Goal: Complete application form: Complete application form

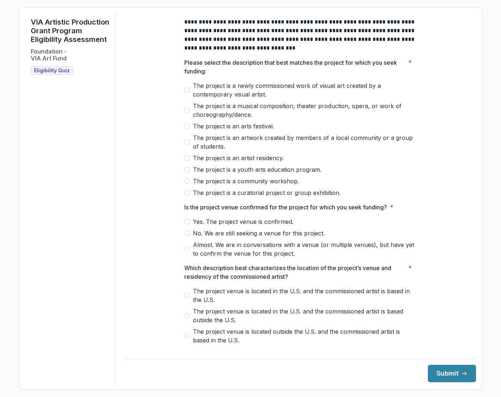
click at [185, 93] on span at bounding box center [187, 90] width 6 height 6
click at [179, 256] on div "**********" at bounding box center [299, 265] width 243 height 507
click at [184, 258] on label "Almost. We are in conversations with a venue (or multiple venues), but have yet…" at bounding box center [300, 249] width 232 height 17
click at [185, 299] on span at bounding box center [187, 296] width 6 height 6
click at [461, 368] on button "Submit" at bounding box center [452, 373] width 48 height 17
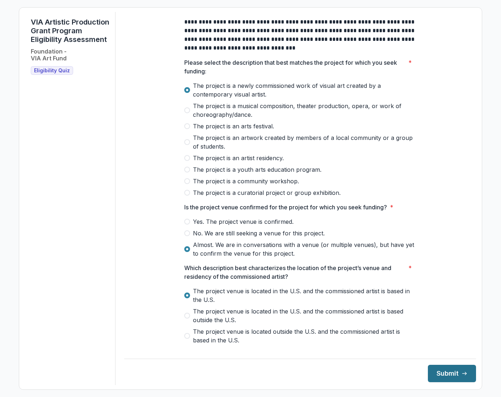
scroll to position [183, 0]
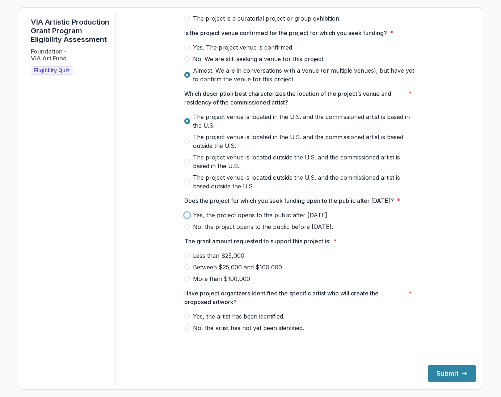
click at [185, 282] on span at bounding box center [187, 279] width 6 height 6
click at [185, 270] on span at bounding box center [187, 268] width 6 height 6
click at [185, 283] on label "More than $100,000" at bounding box center [300, 279] width 232 height 9
click at [184, 320] on span at bounding box center [187, 317] width 6 height 6
click at [444, 374] on button "Submit" at bounding box center [452, 373] width 48 height 17
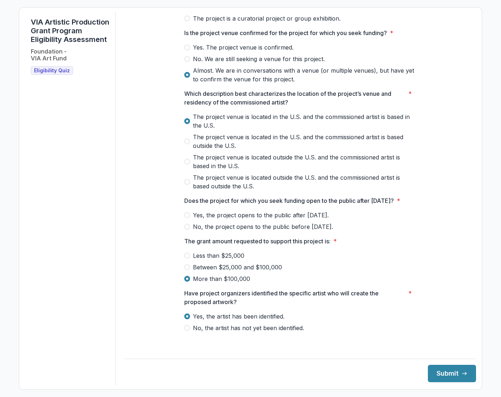
click at [143, 287] on div "**********" at bounding box center [300, 90] width 352 height 507
click at [184, 218] on span at bounding box center [187, 215] width 6 height 6
click at [184, 270] on span at bounding box center [187, 268] width 6 height 6
click at [453, 370] on button "Submit" at bounding box center [452, 373] width 48 height 17
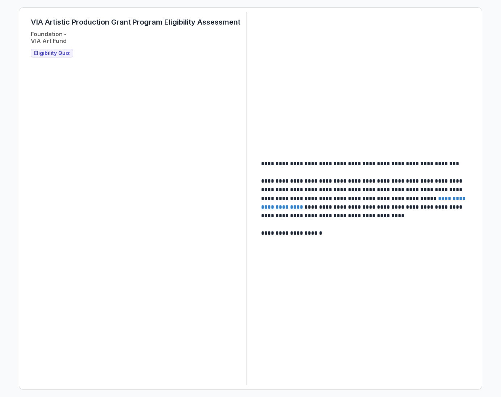
click at [274, 207] on link "**********" at bounding box center [364, 203] width 206 height 14
click at [64, 53] on span "Eligibility Quiz" at bounding box center [52, 53] width 36 height 6
click at [60, 54] on span "Eligibility Quiz" at bounding box center [52, 53] width 36 height 6
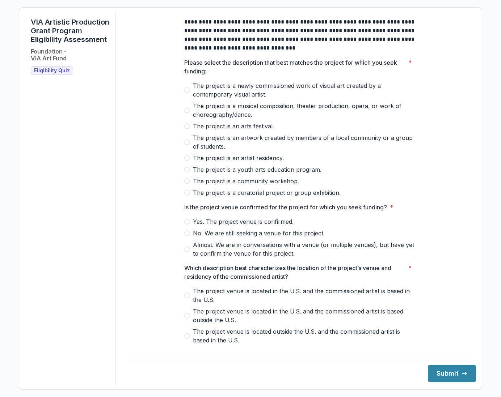
click at [185, 93] on span at bounding box center [187, 90] width 6 height 6
click at [185, 225] on span at bounding box center [187, 222] width 6 height 6
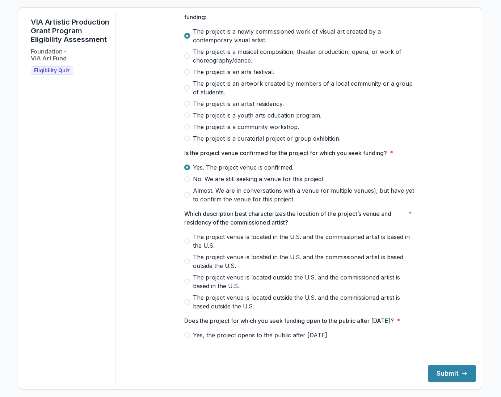
scroll to position [126, 0]
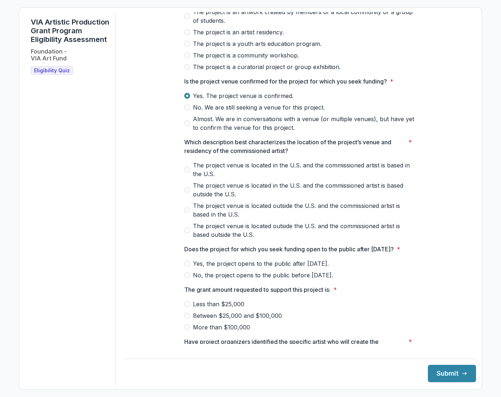
click at [188, 176] on label "The project venue is located in the U.S. and the commissioned artist is based i…" at bounding box center [300, 169] width 232 height 17
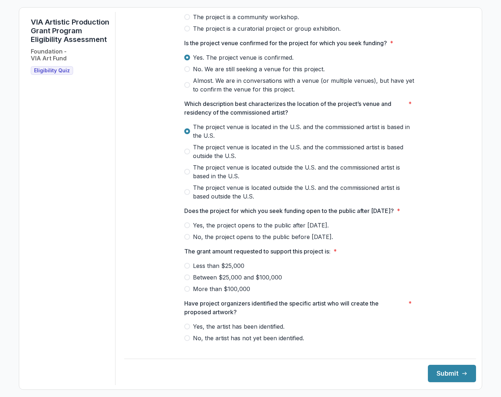
scroll to position [183, 0]
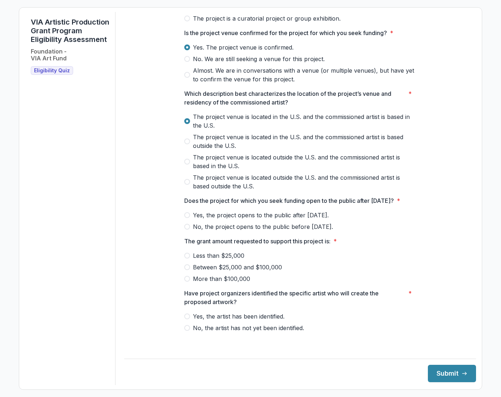
click at [185, 218] on span at bounding box center [187, 215] width 6 height 6
click at [184, 282] on span at bounding box center [187, 279] width 6 height 6
click at [184, 320] on span at bounding box center [187, 317] width 6 height 6
click at [453, 367] on button "Submit" at bounding box center [452, 373] width 48 height 17
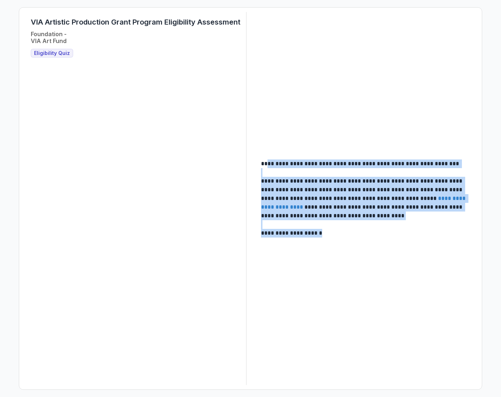
drag, startPoint x: 348, startPoint y: 236, endPoint x: 270, endPoint y: 158, distance: 109.8
click at [270, 160] on div "**********" at bounding box center [365, 199] width 209 height 78
drag, startPoint x: 338, startPoint y: 235, endPoint x: 334, endPoint y: 234, distance: 4.0
click at [337, 234] on p "**********" at bounding box center [365, 233] width 208 height 9
drag, startPoint x: 341, startPoint y: 234, endPoint x: 264, endPoint y: 165, distance: 103.9
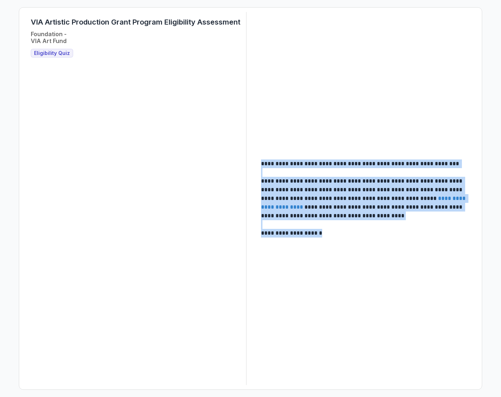
click at [264, 165] on div "**********" at bounding box center [365, 199] width 209 height 78
copy div "**********"
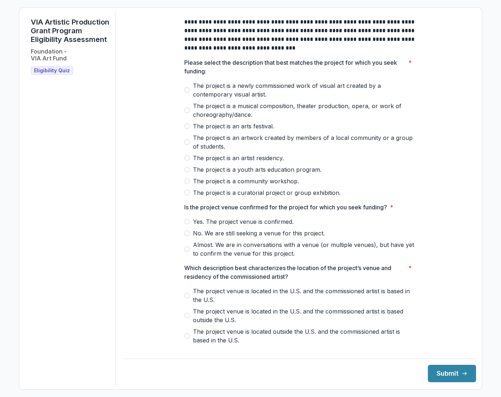
click at [198, 145] on span "The project is an artwork created by members of a local community or a group of…" at bounding box center [304, 142] width 223 height 17
click at [206, 226] on span "Yes. The project venue is confirmed." at bounding box center [243, 222] width 101 height 9
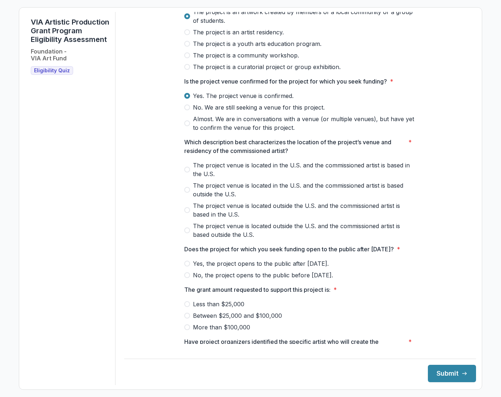
click at [185, 173] on span at bounding box center [187, 170] width 6 height 6
click at [184, 267] on span at bounding box center [187, 264] width 6 height 6
click at [184, 319] on span at bounding box center [187, 316] width 6 height 6
click at [454, 374] on button "Submit" at bounding box center [452, 373] width 48 height 17
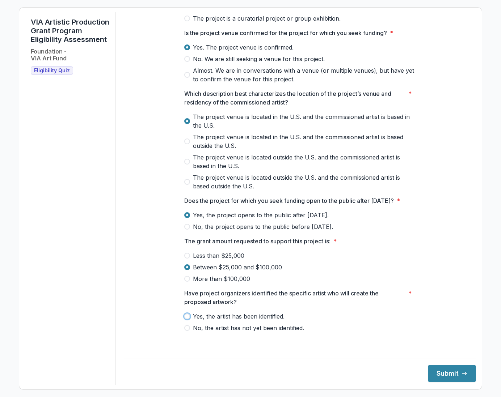
click at [275, 321] on span "Yes, the artist has been identified." at bounding box center [239, 316] width 92 height 9
click at [455, 371] on button "Submit" at bounding box center [452, 373] width 48 height 17
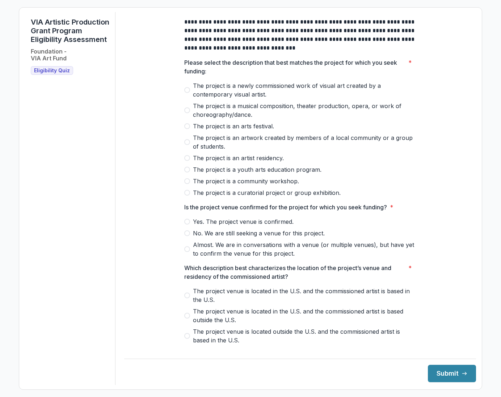
click at [185, 184] on span at bounding box center [187, 181] width 6 height 6
click at [188, 226] on label "Yes. The project venue is confirmed." at bounding box center [300, 222] width 232 height 9
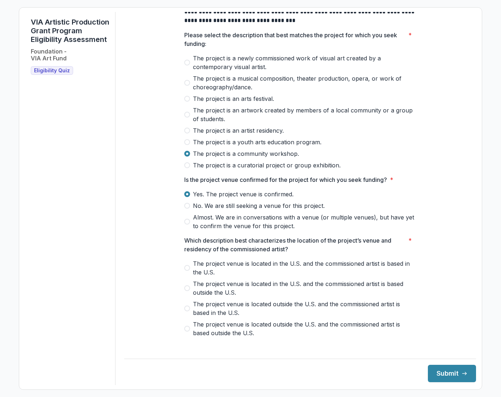
scroll to position [126, 0]
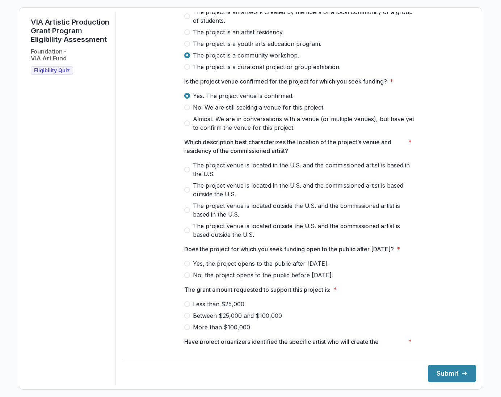
click at [184, 173] on span at bounding box center [187, 170] width 6 height 6
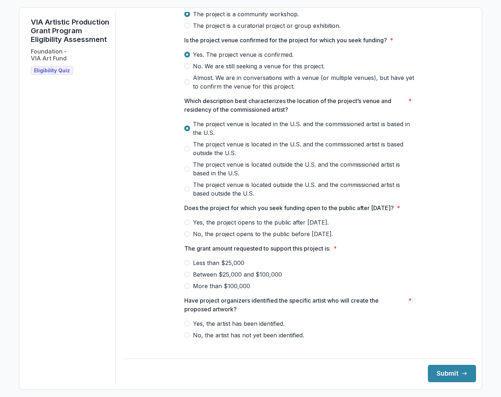
scroll to position [183, 0]
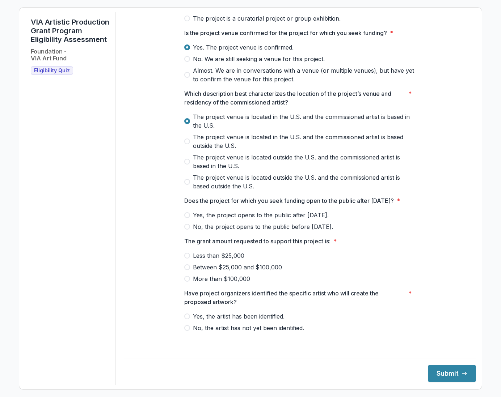
click at [184, 218] on span at bounding box center [187, 215] width 6 height 6
click at [184, 259] on span at bounding box center [187, 256] width 6 height 6
click at [186, 321] on label "Yes, the artist has been identified." at bounding box center [300, 316] width 232 height 9
click at [458, 362] on footer "Submit" at bounding box center [300, 371] width 352 height 24
click at [455, 372] on button "Submit" at bounding box center [452, 373] width 48 height 17
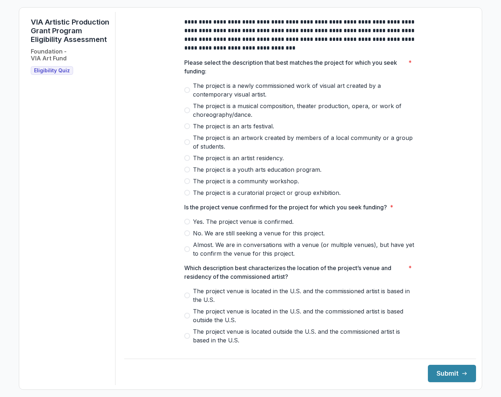
click at [186, 225] on span at bounding box center [187, 222] width 6 height 6
click at [184, 93] on span at bounding box center [187, 90] width 6 height 6
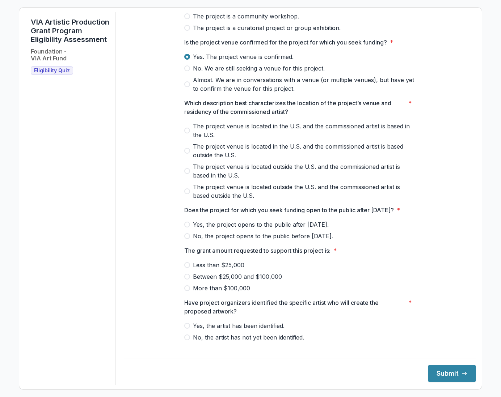
scroll to position [183, 0]
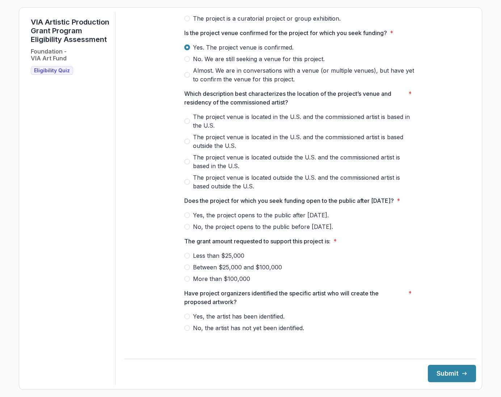
click at [185, 120] on span at bounding box center [187, 121] width 6 height 6
click at [185, 218] on span at bounding box center [187, 215] width 6 height 6
click at [185, 270] on span at bounding box center [187, 268] width 6 height 6
click at [185, 320] on span at bounding box center [187, 317] width 6 height 6
click at [451, 369] on button "Submit" at bounding box center [452, 373] width 48 height 17
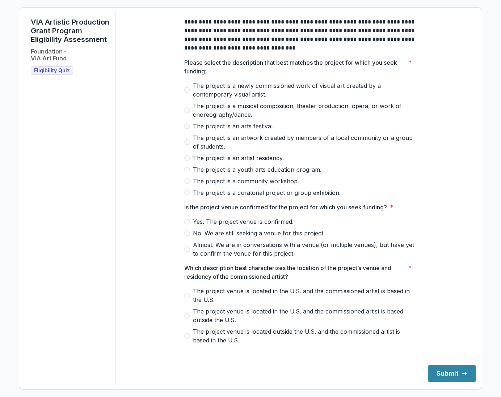
click at [187, 94] on label "The project is a newly commissioned work of visual art created by a contemporar…" at bounding box center [300, 89] width 232 height 17
click at [185, 225] on span at bounding box center [187, 222] width 6 height 6
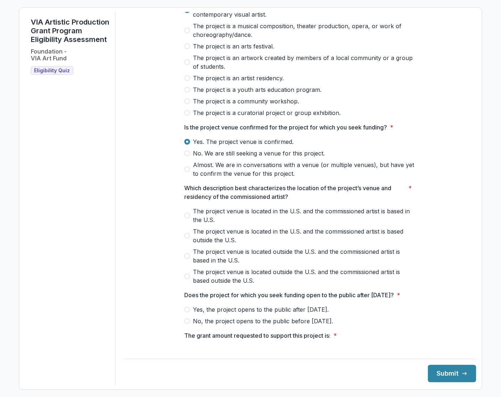
scroll to position [84, 0]
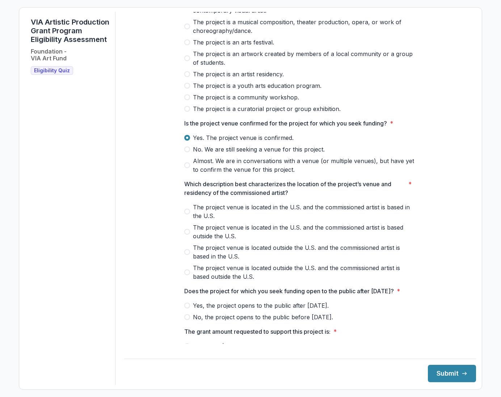
drag, startPoint x: 185, startPoint y: 217, endPoint x: 180, endPoint y: 219, distance: 5.5
click at [185, 215] on span at bounding box center [187, 212] width 6 height 6
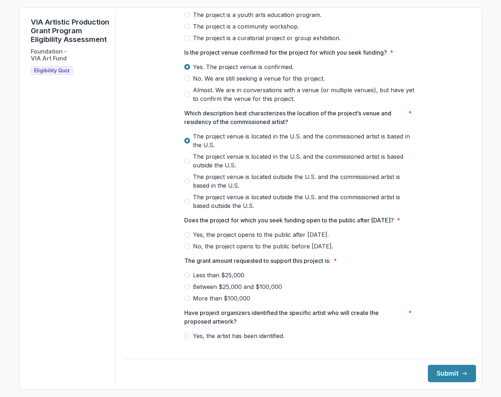
scroll to position [183, 0]
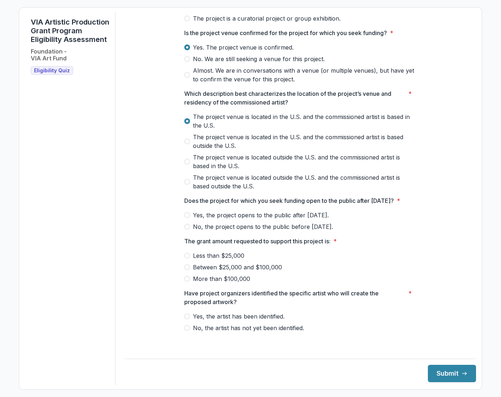
click at [185, 282] on span at bounding box center [187, 279] width 6 height 6
click at [184, 218] on span at bounding box center [187, 215] width 6 height 6
click at [185, 320] on span at bounding box center [187, 317] width 6 height 6
click at [462, 371] on icon "submit" at bounding box center [465, 374] width 6 height 6
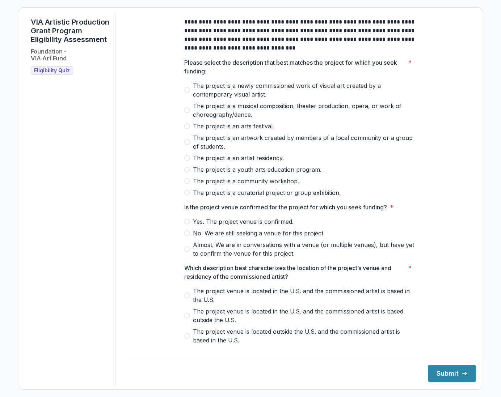
click at [186, 93] on span at bounding box center [187, 90] width 6 height 6
click at [233, 226] on span "Yes. The project venue is confirmed." at bounding box center [243, 222] width 101 height 9
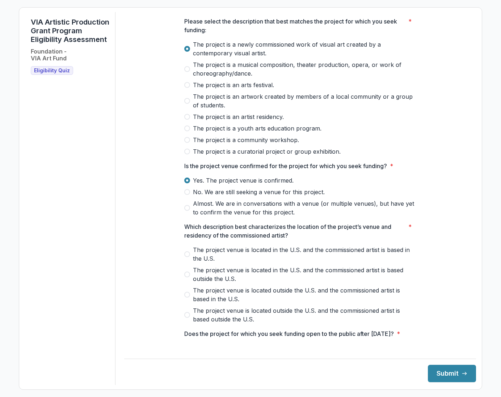
scroll to position [42, 0]
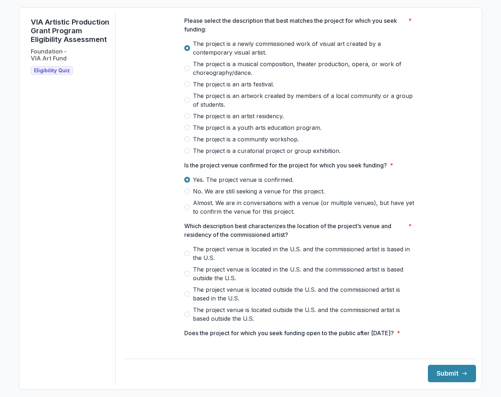
click at [251, 257] on span "The project venue is located in the U.S. and the commissioned artist is based i…" at bounding box center [304, 253] width 223 height 17
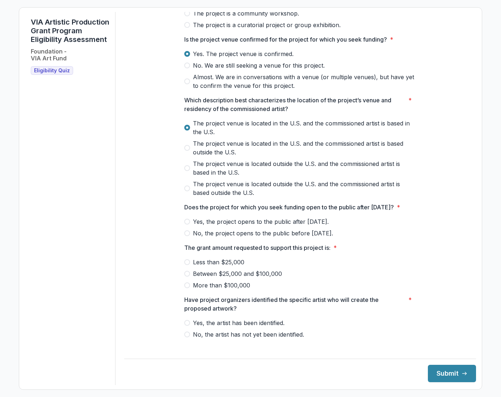
click at [249, 226] on span "Yes, the project opens to the public after [DATE]." at bounding box center [261, 222] width 136 height 9
click at [218, 278] on span "Between $25,000 and $100,000" at bounding box center [237, 274] width 89 height 9
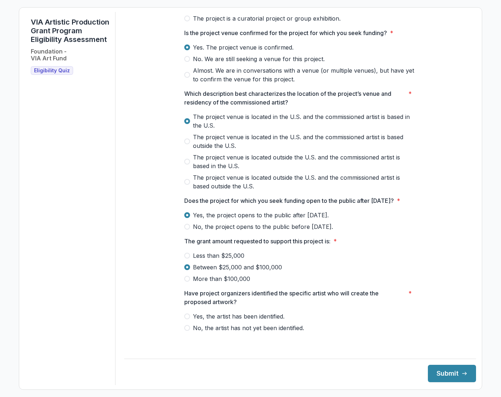
click at [250, 320] on span "Yes, the artist has been identified." at bounding box center [239, 316] width 92 height 9
click at [448, 369] on button "Submit" at bounding box center [452, 373] width 48 height 17
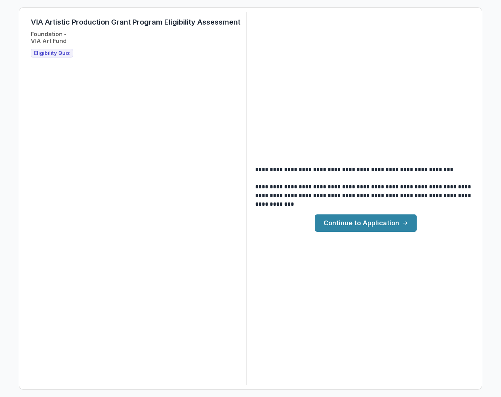
click at [334, 221] on link "Continue to Application" at bounding box center [366, 223] width 102 height 17
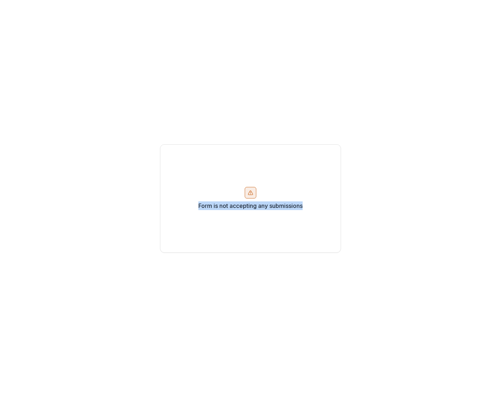
drag, startPoint x: 312, startPoint y: 208, endPoint x: 185, endPoint y: 208, distance: 126.7
click at [185, 208] on div "Form is not accepting any submissions" at bounding box center [250, 198] width 181 height 109
click at [135, 227] on div "Form is not accepting any submissions" at bounding box center [250, 198] width 501 height 397
drag, startPoint x: 194, startPoint y: 207, endPoint x: 347, endPoint y: 207, distance: 153.5
click at [347, 207] on div "Form is not accepting any submissions" at bounding box center [250, 198] width 501 height 397
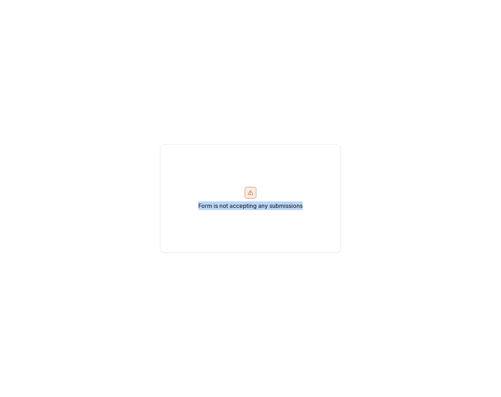
click at [246, 209] on p "Form is not accepting any submissions" at bounding box center [250, 206] width 104 height 9
click at [176, 144] on div "Form is not accepting any submissions" at bounding box center [250, 198] width 501 height 397
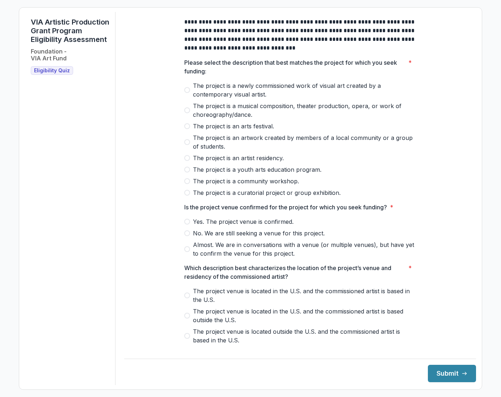
click at [216, 91] on span "The project is a newly commissioned work of visual art created by a contemporar…" at bounding box center [304, 89] width 223 height 17
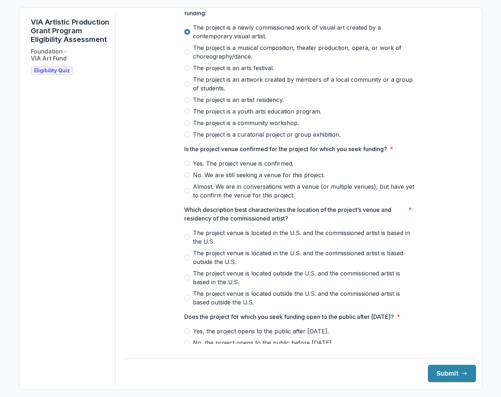
scroll to position [126, 0]
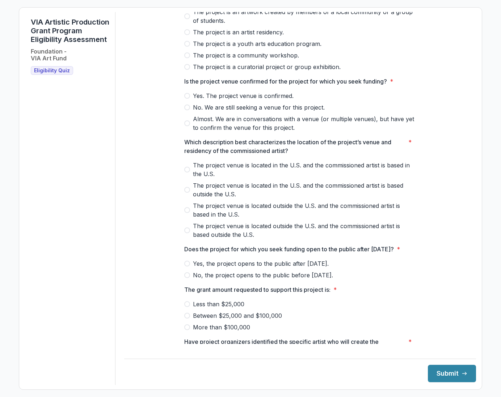
click at [267, 100] on span "Yes. The project venue is confirmed." at bounding box center [243, 96] width 101 height 9
click at [265, 173] on span "The project venue is located in the U.S. and the commissioned artist is based i…" at bounding box center [304, 169] width 223 height 17
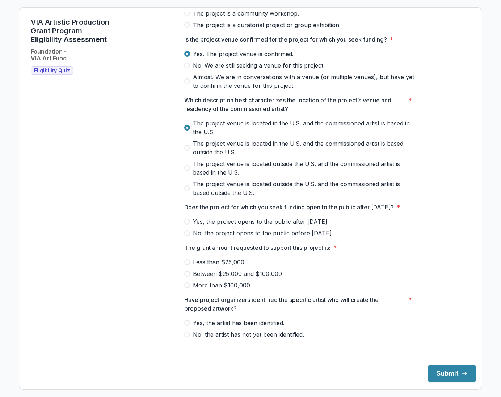
scroll to position [183, 0]
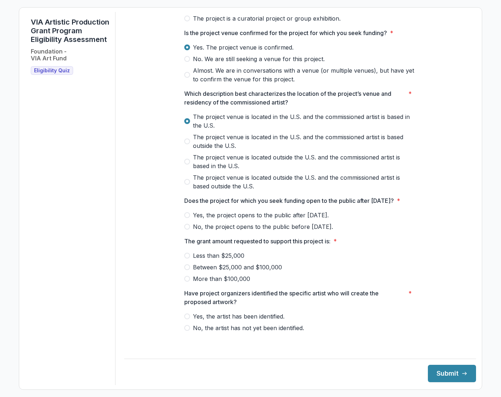
click at [225, 220] on span "Yes, the project opens to the public after [DATE]." at bounding box center [261, 215] width 136 height 9
click at [229, 272] on span "Between $25,000 and $100,000" at bounding box center [237, 267] width 89 height 9
click at [272, 321] on span "Yes, the artist has been identified." at bounding box center [239, 316] width 92 height 9
click at [453, 365] on footer "Submit" at bounding box center [300, 371] width 352 height 24
click at [454, 371] on button "Submit" at bounding box center [452, 373] width 48 height 17
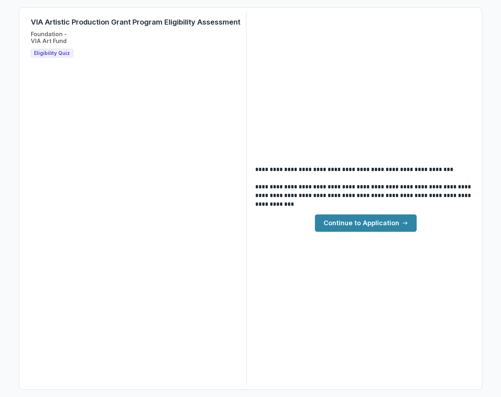
click at [365, 230] on link "Continue to Application" at bounding box center [366, 223] width 102 height 17
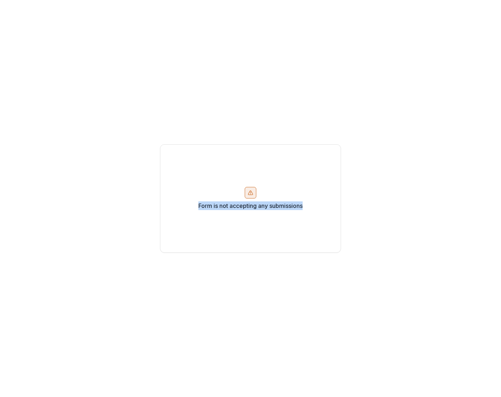
drag, startPoint x: 305, startPoint y: 207, endPoint x: 195, endPoint y: 210, distance: 110.1
click at [195, 210] on div "Form is not accepting any submissions" at bounding box center [250, 198] width 181 height 109
copy p "Form is not accepting any submissions"
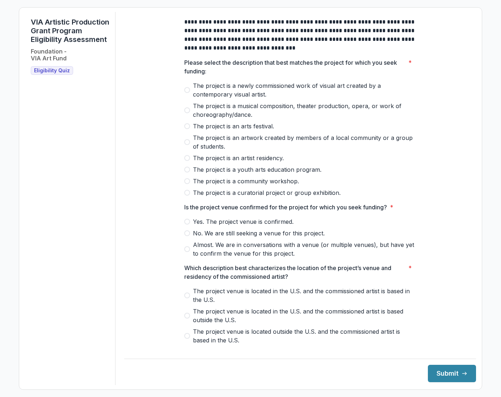
click at [250, 99] on span "The project is a newly commissioned work of visual art created by a contemporar…" at bounding box center [304, 89] width 223 height 17
click at [222, 223] on span "Yes. The project venue is confirmed." at bounding box center [243, 222] width 101 height 9
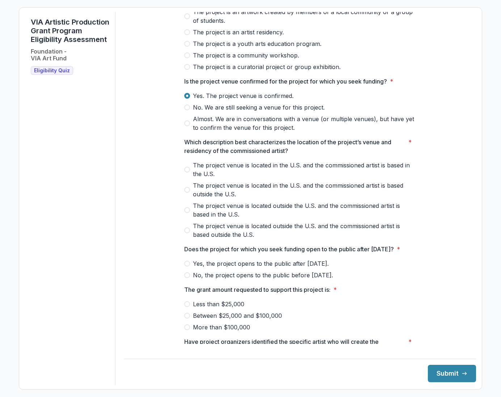
click at [250, 169] on span "The project venue is located in the U.S. and the commissioned artist is based i…" at bounding box center [304, 169] width 223 height 17
click at [227, 268] on span "Yes, the project opens to the public after [DATE]." at bounding box center [261, 264] width 136 height 9
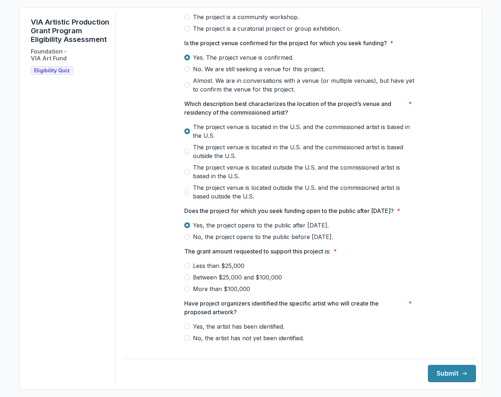
scroll to position [183, 0]
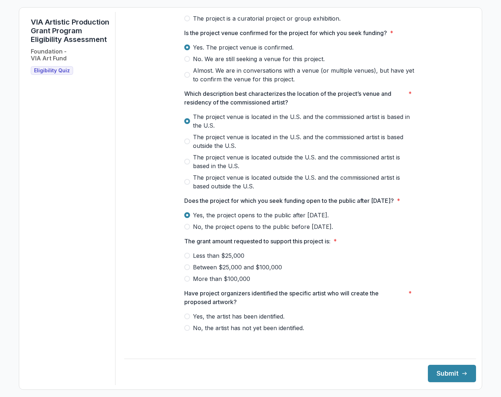
click at [244, 272] on span "Between $25,000 and $100,000" at bounding box center [237, 267] width 89 height 9
click at [256, 321] on span "Yes, the artist has been identified." at bounding box center [239, 316] width 92 height 9
click at [443, 374] on button "Submit" at bounding box center [452, 373] width 48 height 17
